Goal: Task Accomplishment & Management: Complete application form

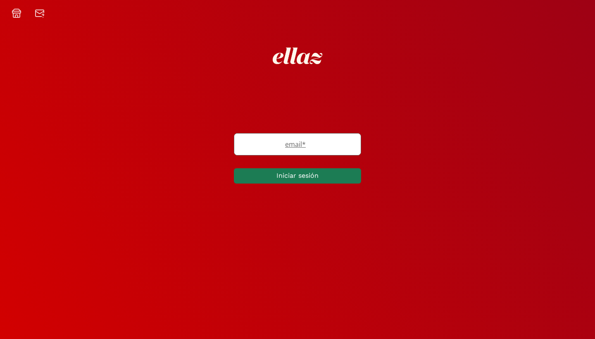
click at [310, 143] on label "email *" at bounding box center [293, 144] width 118 height 10
type input "PAULINARUIZG@HOTMAIL.COM"
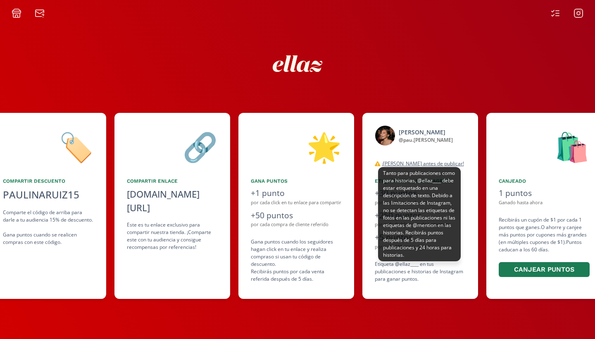
scroll to position [0, 372]
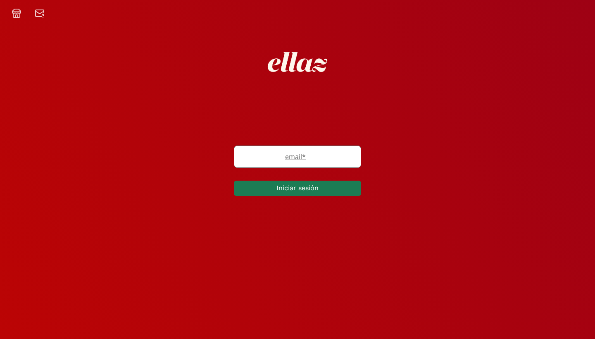
click at [316, 161] on label "email *" at bounding box center [293, 157] width 118 height 10
type input "PAULINARUIZG@HOTMAIL.COM"
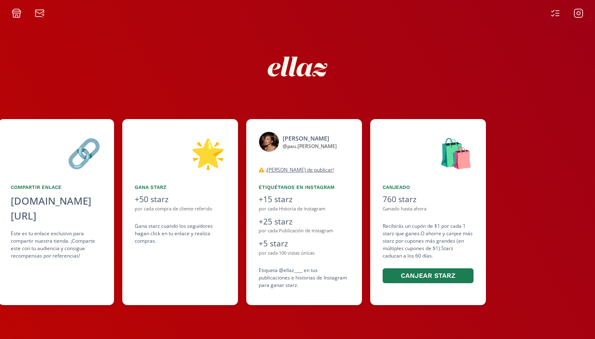
scroll to position [0, 372]
